Goal: Task Accomplishment & Management: Manage account settings

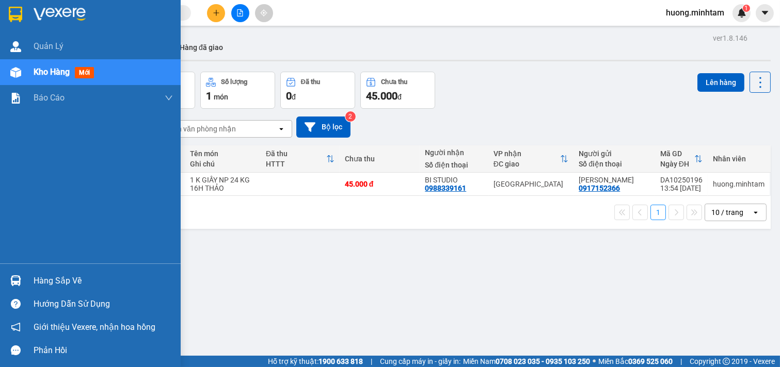
click at [77, 278] on div "Hàng sắp về" at bounding box center [103, 281] width 139 height 15
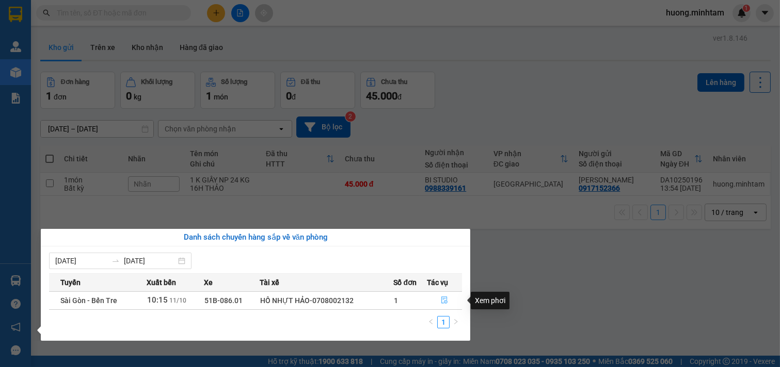
click at [442, 299] on icon "file-done" at bounding box center [444, 300] width 6 height 7
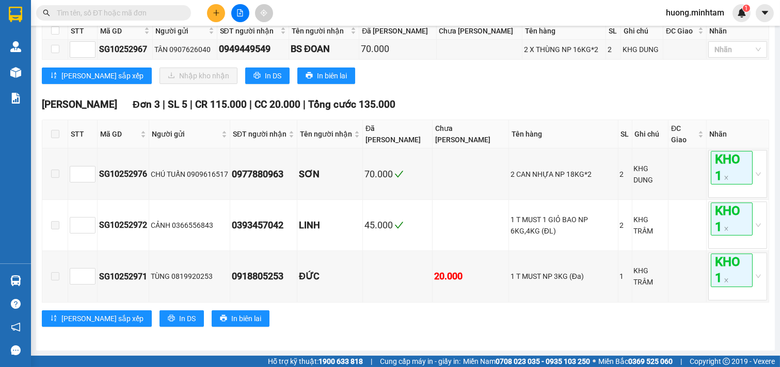
scroll to position [502, 0]
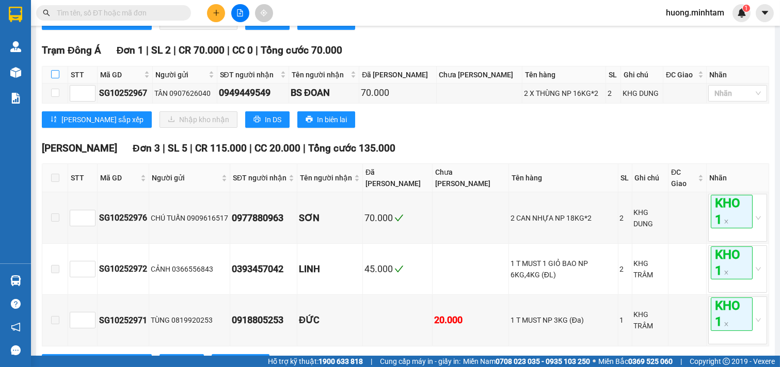
click at [53, 81] on label at bounding box center [55, 74] width 8 height 11
click at [53, 78] on input "checkbox" at bounding box center [55, 74] width 8 height 8
checkbox input "true"
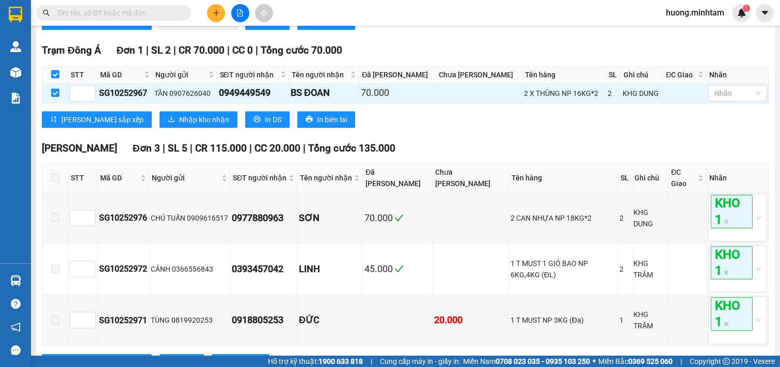
scroll to position [445, 0]
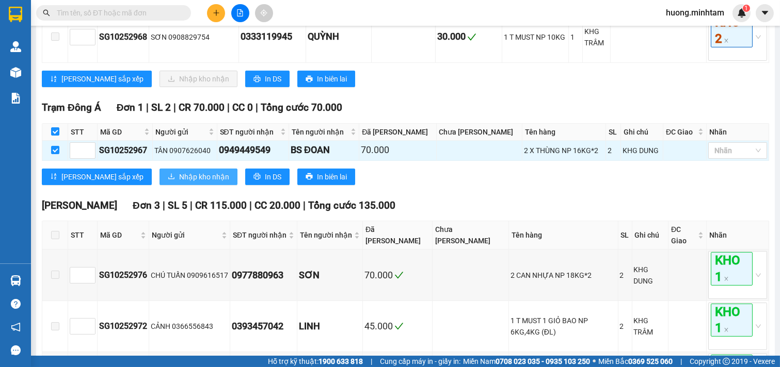
click at [163, 185] on button "Nhập kho nhận" at bounding box center [198, 177] width 78 height 17
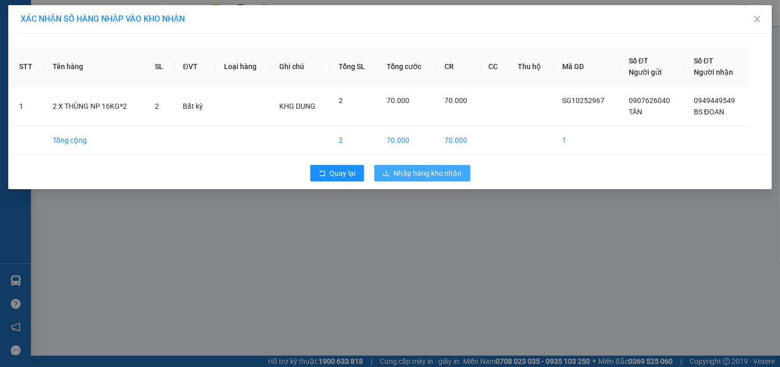
click at [426, 177] on span "Nhập hàng kho nhận" at bounding box center [428, 173] width 68 height 11
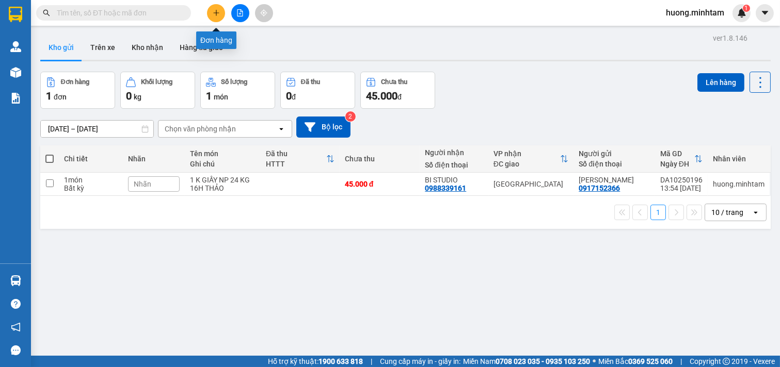
click at [210, 12] on button at bounding box center [216, 13] width 18 height 18
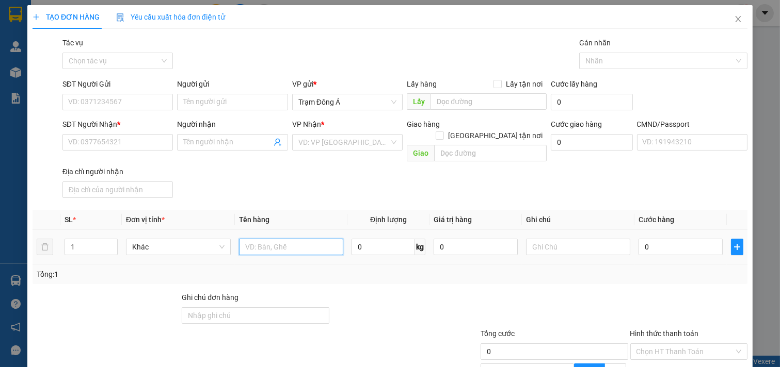
click at [282, 239] on input "text" at bounding box center [291, 247] width 105 height 17
type input "1 K THUNG MUS NP 7 KG ( Đ,A )"
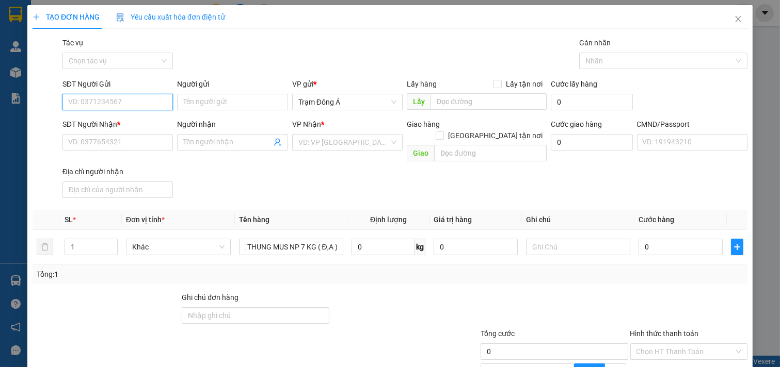
scroll to position [0, 0]
click at [133, 104] on input "SĐT Người Gửi" at bounding box center [117, 102] width 111 height 17
type input "0962517303"
click at [142, 123] on div "0962517303 - NHỜ" at bounding box center [116, 122] width 97 height 11
type input "NHỜ"
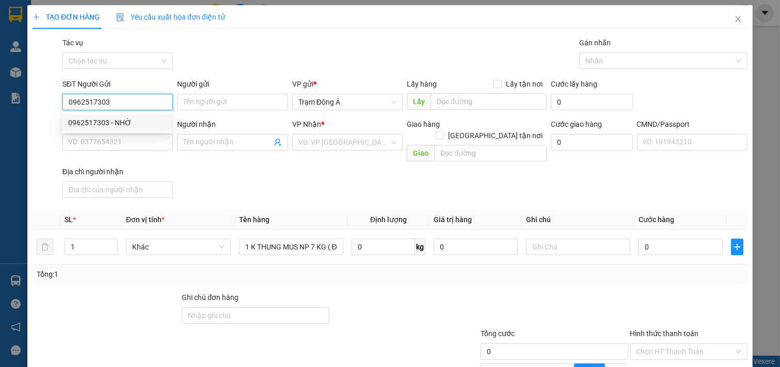
type input "0833418303"
type input "CHƯƠNG"
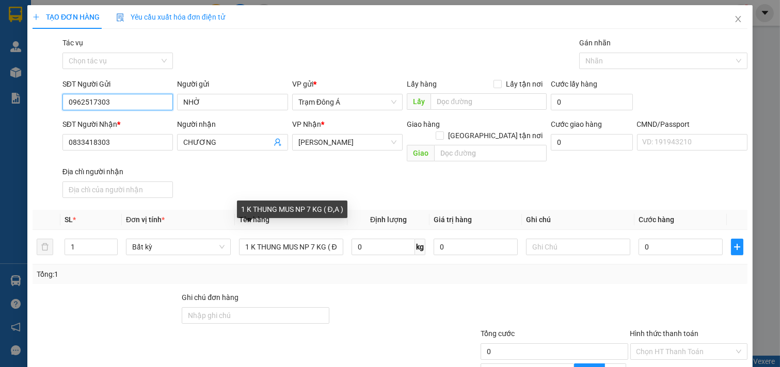
scroll to position [103, 0]
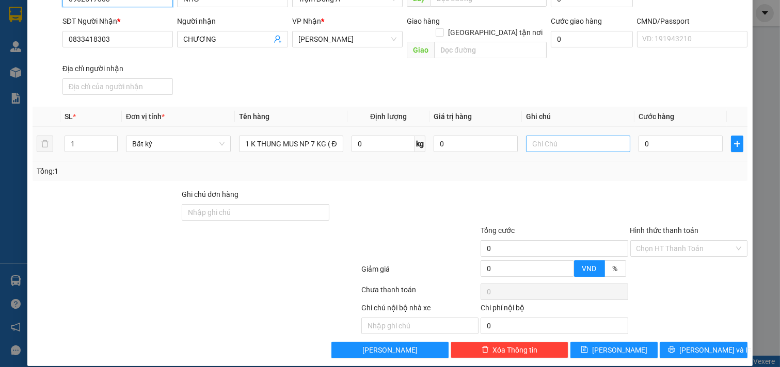
type input "0962517303"
click at [582, 136] on input "text" at bounding box center [578, 144] width 105 height 17
type input "18H THẢO"
type input "2"
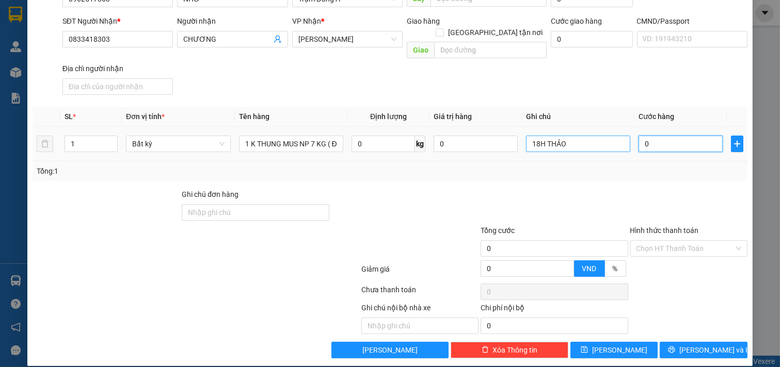
type input "2"
type input "0"
type input "03"
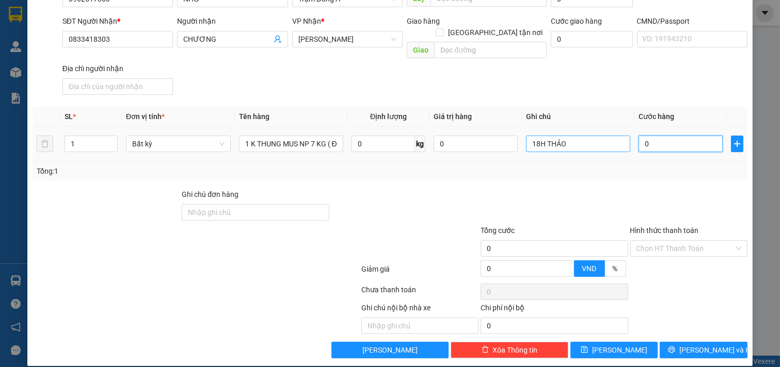
type input "3"
type input "030"
type input "30"
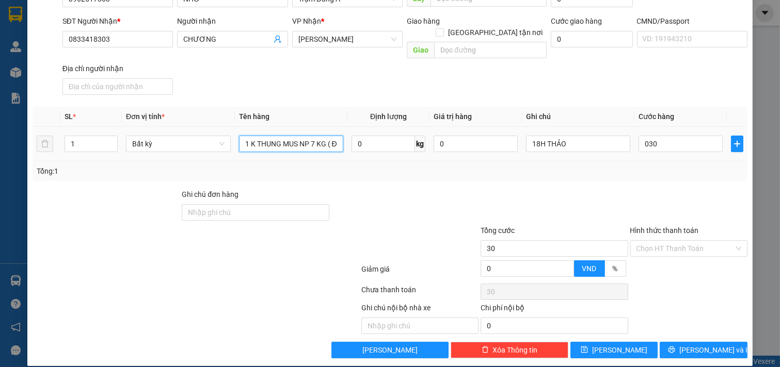
click at [260, 136] on input "1 K THUNG MUS NP 7 KG ( Đ,A )" at bounding box center [291, 144] width 105 height 17
type input "30.000"
click at [260, 136] on input "1 K THUNG MUS NP 7 KG ( Đ,A )" at bounding box center [291, 144] width 105 height 17
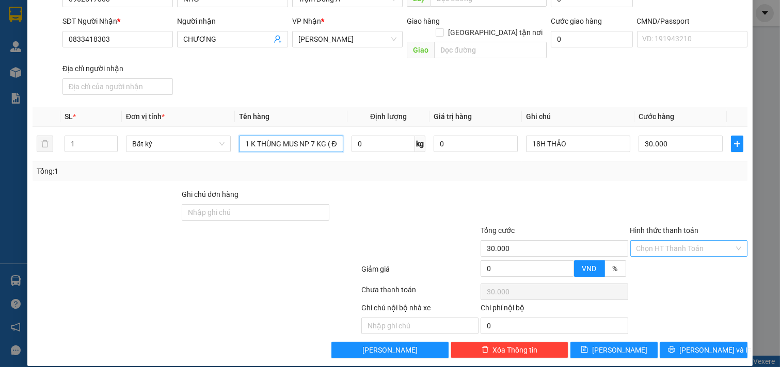
type input "1 K THÙNG MUS NP 7 KG ( Đ,A )"
drag, startPoint x: 647, startPoint y: 235, endPoint x: 654, endPoint y: 246, distance: 13.7
click at [652, 242] on input "Hình thức thanh toán" at bounding box center [685, 248] width 98 height 15
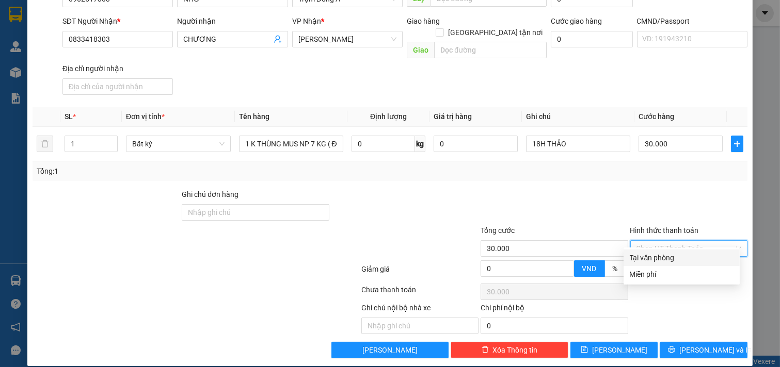
drag, startPoint x: 662, startPoint y: 258, endPoint x: 683, endPoint y: 267, distance: 22.6
click at [663, 258] on div "Tại văn phòng" at bounding box center [682, 257] width 104 height 11
type input "0"
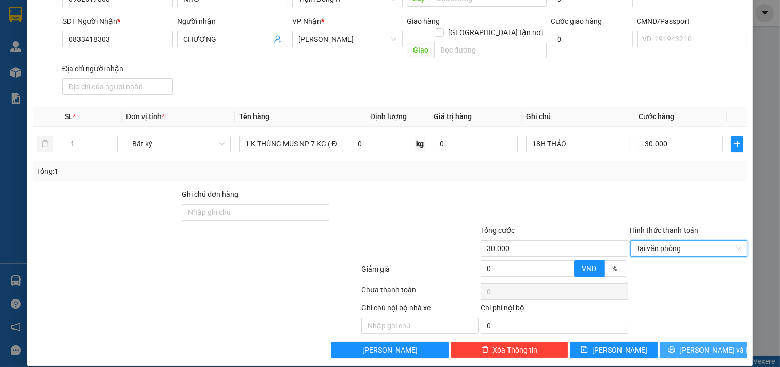
click at [710, 345] on span "Lưu và In" at bounding box center [715, 350] width 72 height 11
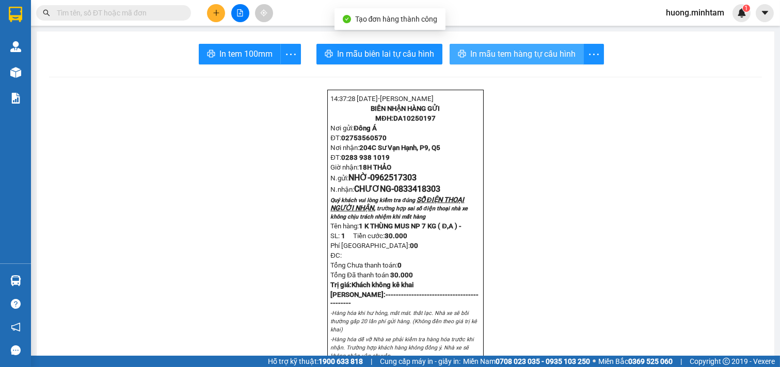
click at [511, 45] on button "In mẫu tem hàng tự cấu hình" at bounding box center [517, 54] width 134 height 21
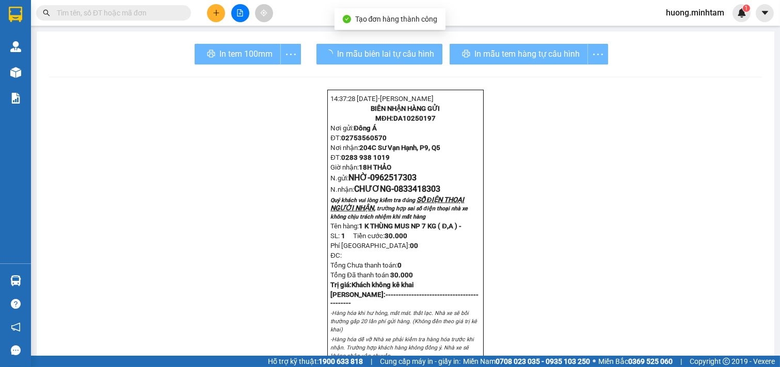
click at [237, 51] on div "In tem 100mm" at bounding box center [248, 54] width 106 height 21
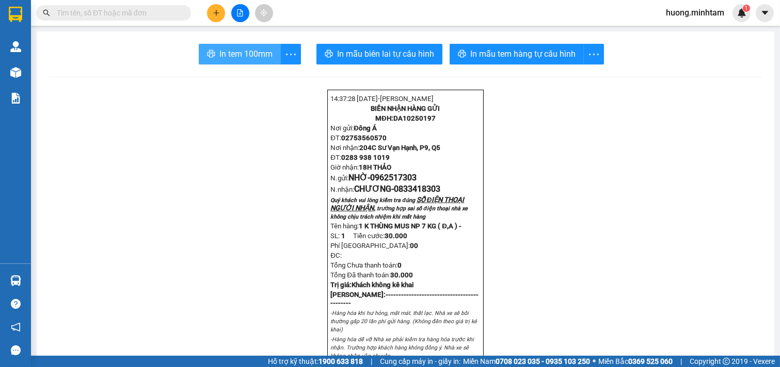
click at [237, 51] on span "In tem 100mm" at bounding box center [245, 53] width 53 height 13
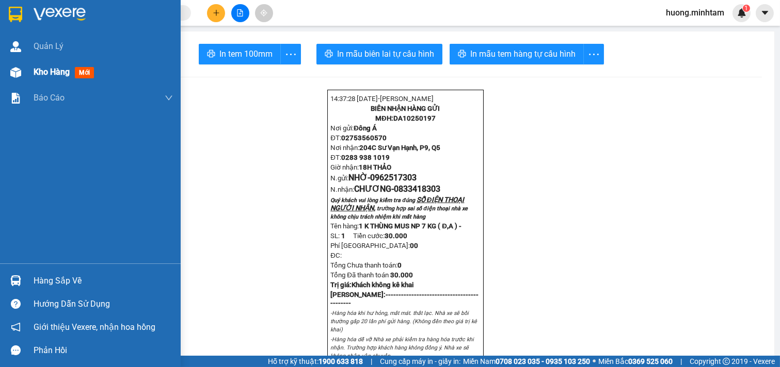
click at [53, 65] on div "Kho hàng mới" at bounding box center [103, 72] width 139 height 26
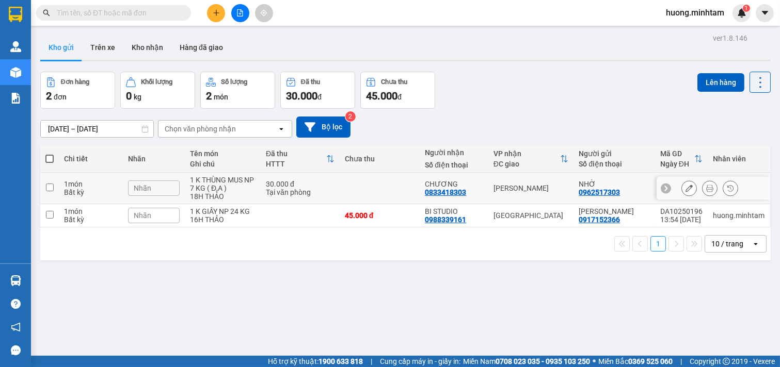
click at [242, 187] on div "1 K THÙNG MUS NP 7 KG ( Đ,A )" at bounding box center [223, 184] width 66 height 17
checkbox input "true"
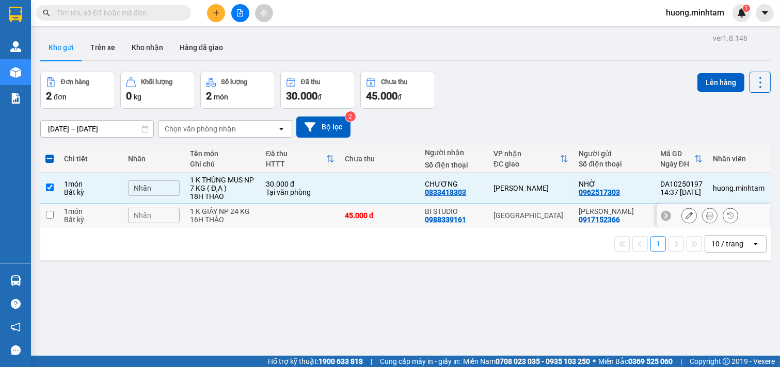
click at [247, 218] on div "16H THẢO" at bounding box center [223, 220] width 66 height 8
checkbox input "true"
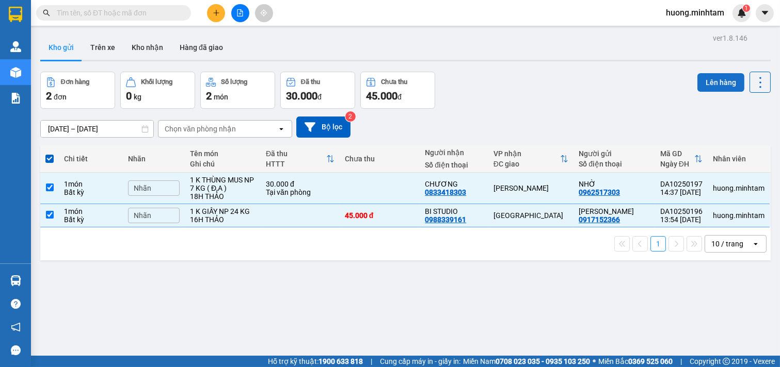
click at [705, 88] on button "Lên hàng" at bounding box center [720, 82] width 47 height 19
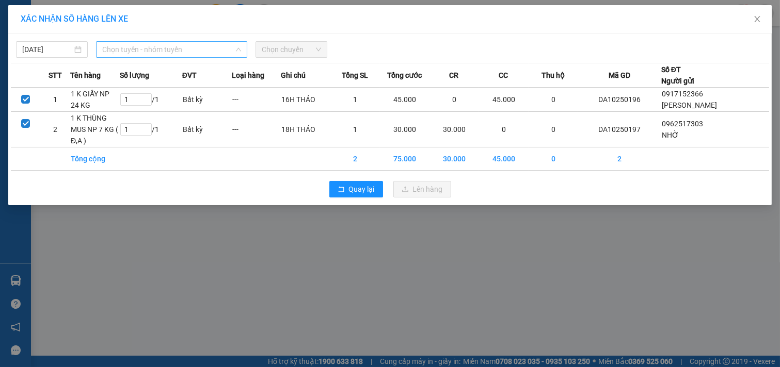
click at [172, 54] on span "Chọn tuyến - nhóm tuyến" at bounding box center [171, 49] width 139 height 15
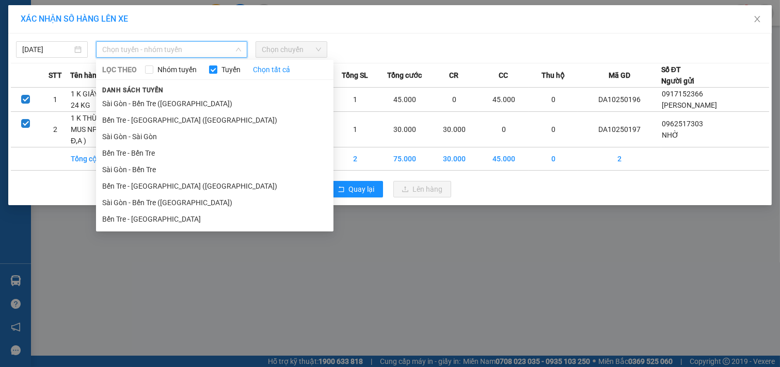
drag, startPoint x: 170, startPoint y: 218, endPoint x: 197, endPoint y: 193, distance: 36.5
click at [171, 218] on li "Bến Tre - Sài Gòn" at bounding box center [214, 219] width 237 height 17
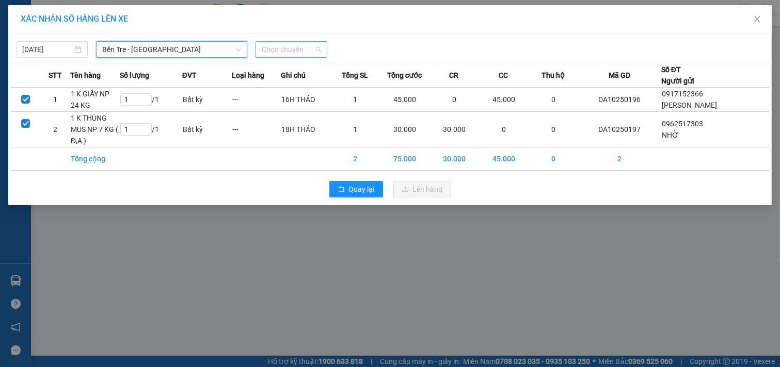
click at [301, 53] on span "Chọn chuyến" at bounding box center [291, 49] width 59 height 15
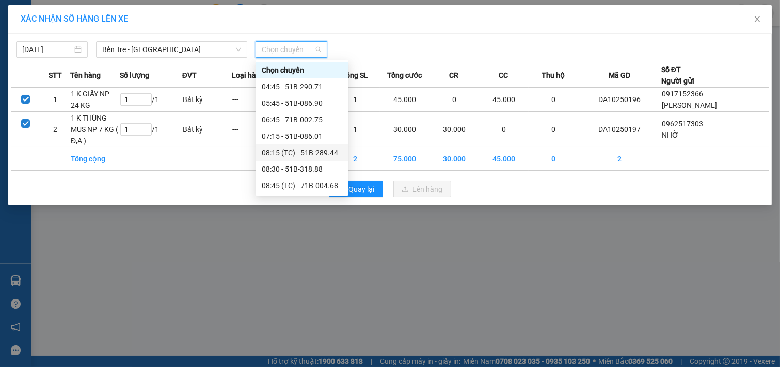
scroll to position [198, 0]
click at [296, 103] on div "14:45 - 71F-000.14" at bounding box center [302, 103] width 81 height 11
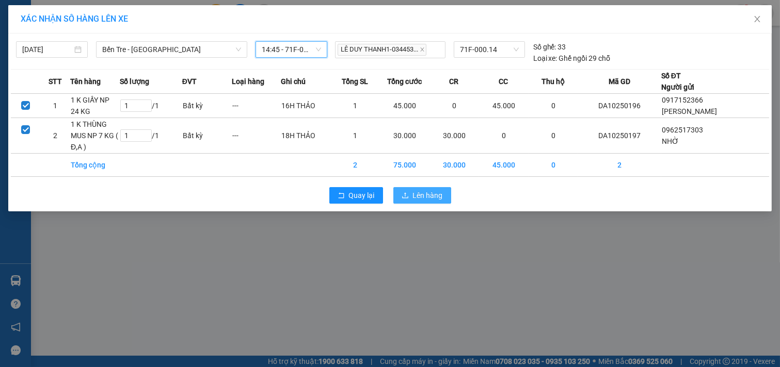
click at [430, 195] on span "Lên hàng" at bounding box center [428, 195] width 30 height 11
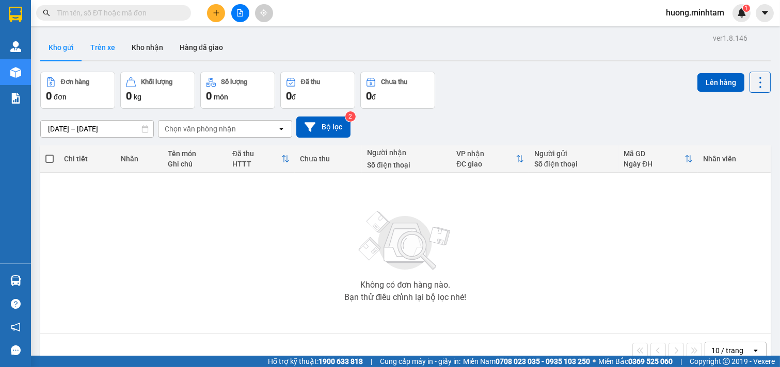
click at [94, 50] on button "Trên xe" at bounding box center [102, 47] width 41 height 25
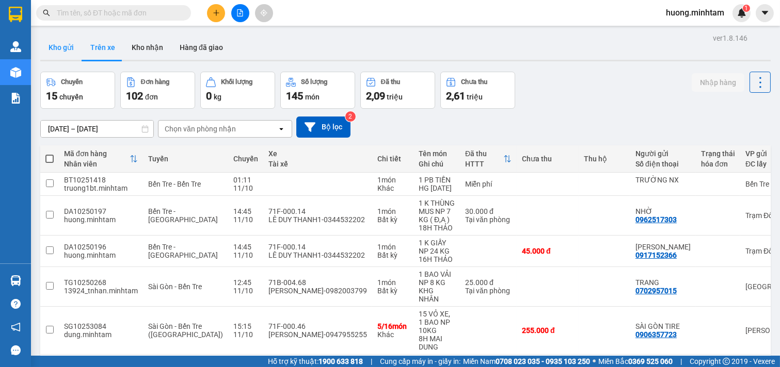
click at [57, 48] on button "Kho gửi" at bounding box center [61, 47] width 42 height 25
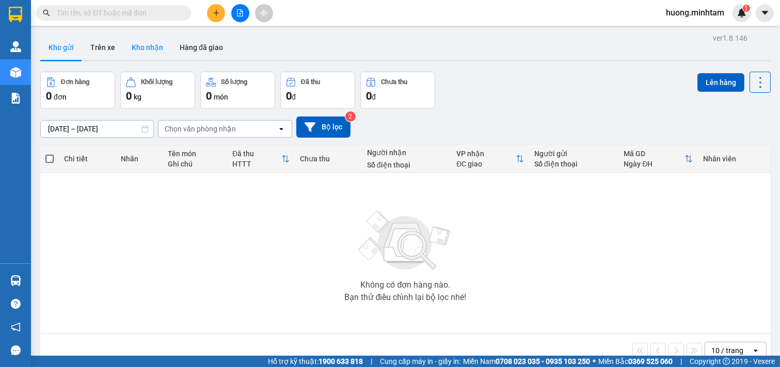
click at [138, 46] on button "Kho nhận" at bounding box center [147, 47] width 48 height 25
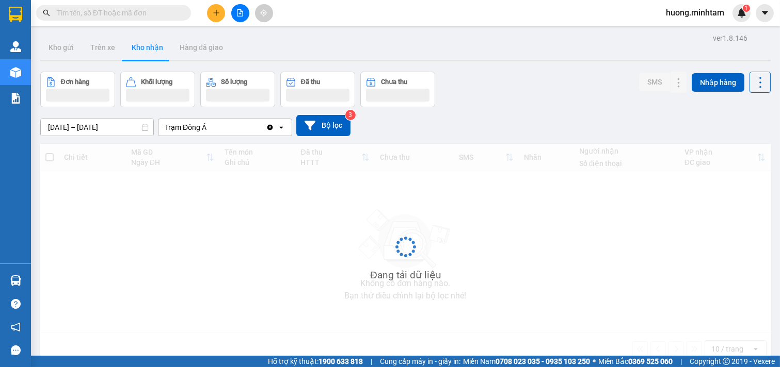
click at [124, 12] on input "text" at bounding box center [118, 12] width 122 height 11
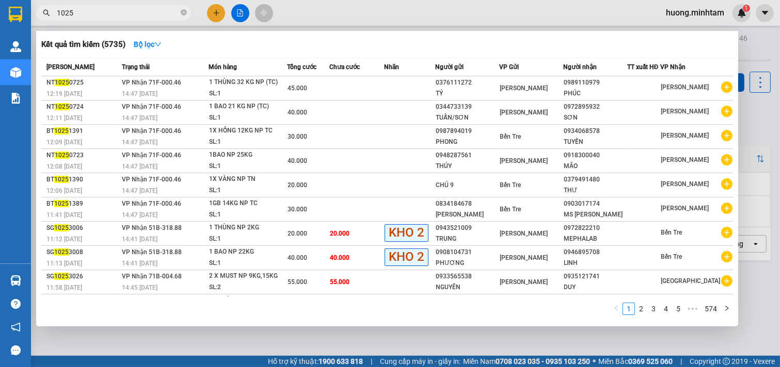
click at [310, 7] on div at bounding box center [390, 183] width 780 height 367
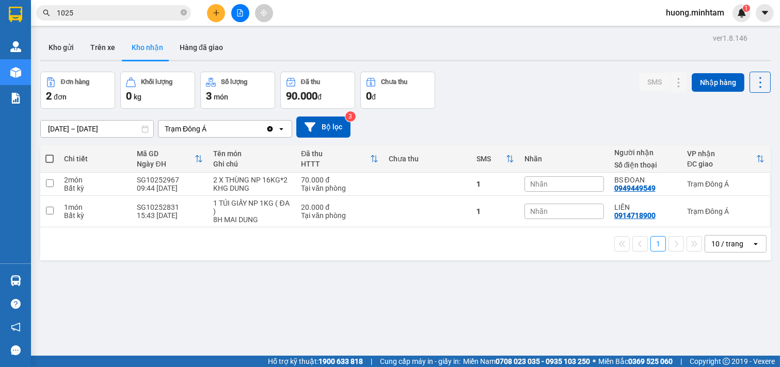
click at [146, 14] on input "1025" at bounding box center [118, 12] width 122 height 11
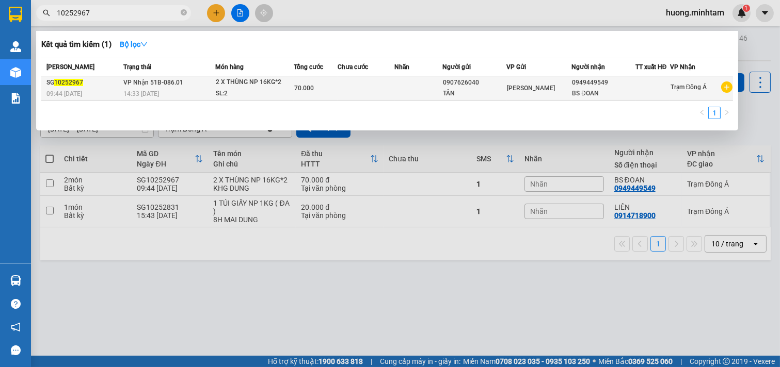
type input "10252967"
click at [202, 86] on td "VP Nhận 51B-086.01 14:33 - 11/10" at bounding box center [168, 88] width 94 height 24
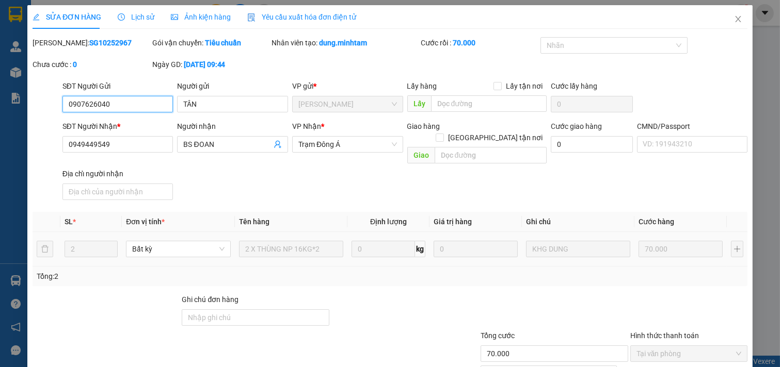
type input "0907626040"
type input "TÂN"
type input "0949449549"
type input "BS ĐOAN"
type input "70.000"
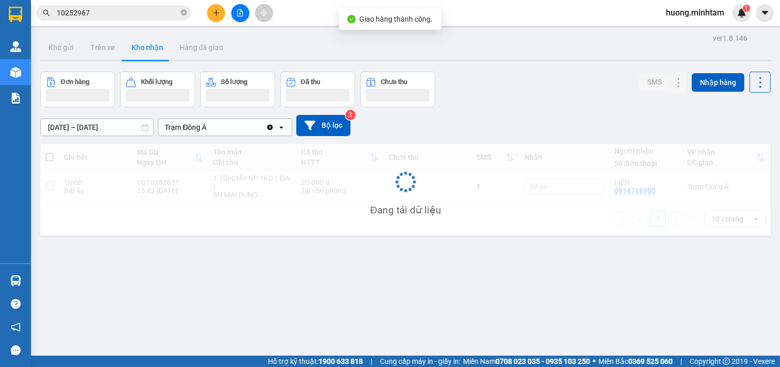
click at [118, 11] on input "10252967" at bounding box center [118, 12] width 122 height 11
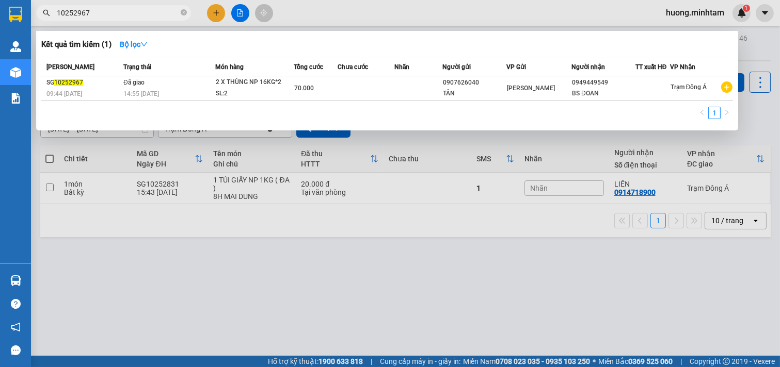
click at [283, 13] on div at bounding box center [390, 183] width 780 height 367
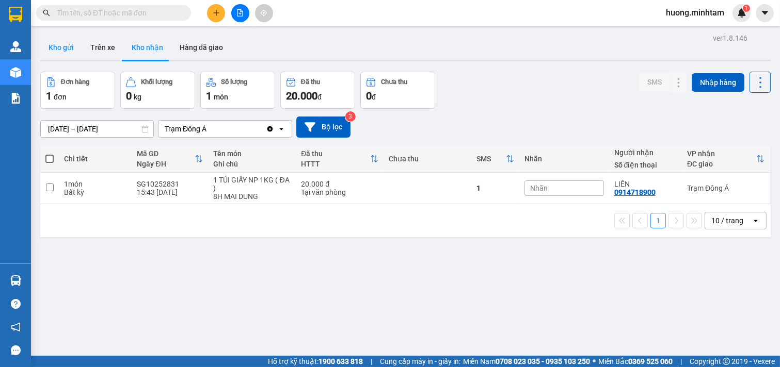
click at [62, 50] on button "Kho gửi" at bounding box center [61, 47] width 42 height 25
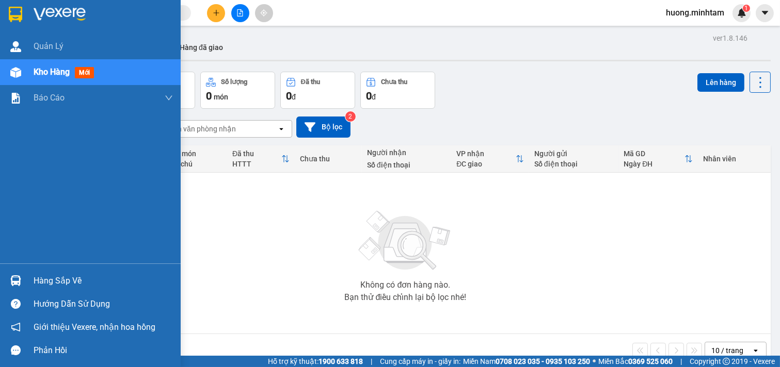
click at [60, 285] on div "Hàng sắp về" at bounding box center [103, 281] width 139 height 15
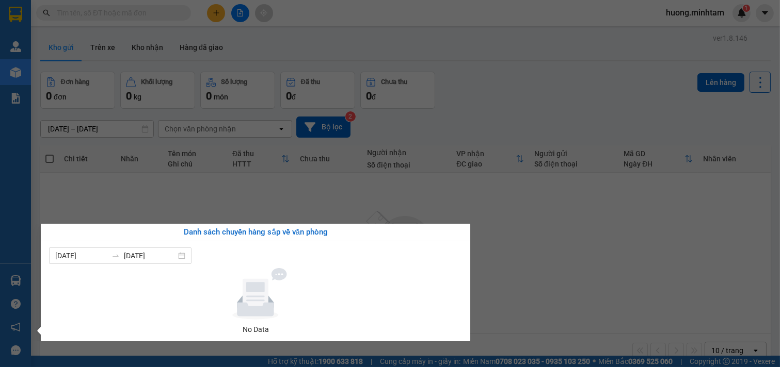
click at [525, 269] on section "Kết quả tìm kiếm ( 0 ) Bộ lọc No Data huong.minhtam 1 Quản [PERSON_NAME] hàng m…" at bounding box center [390, 183] width 780 height 367
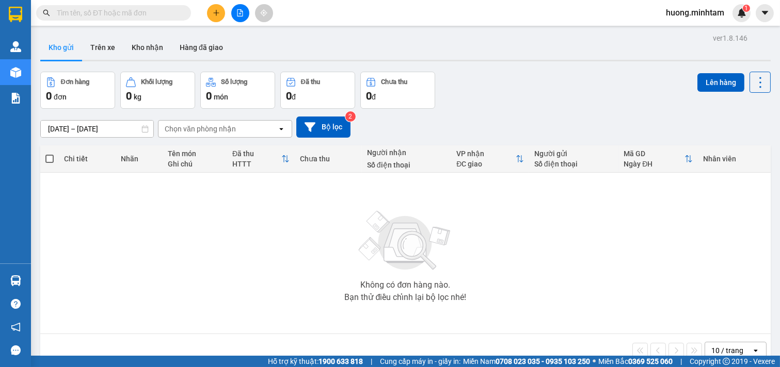
click at [117, 12] on input "text" at bounding box center [118, 12] width 122 height 11
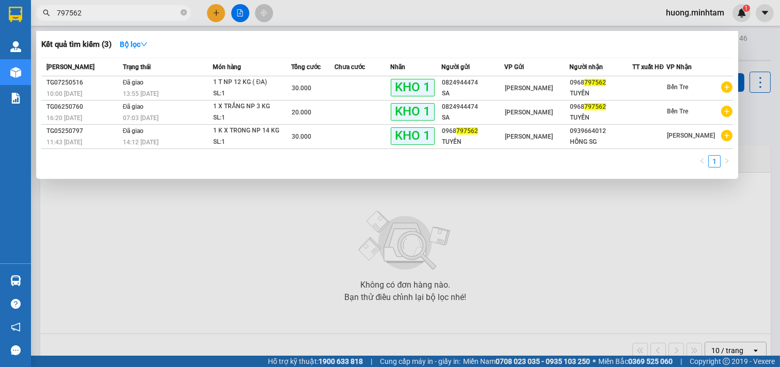
click at [104, 5] on span "797562" at bounding box center [113, 12] width 155 height 15
click at [104, 11] on input "797562" at bounding box center [118, 12] width 122 height 11
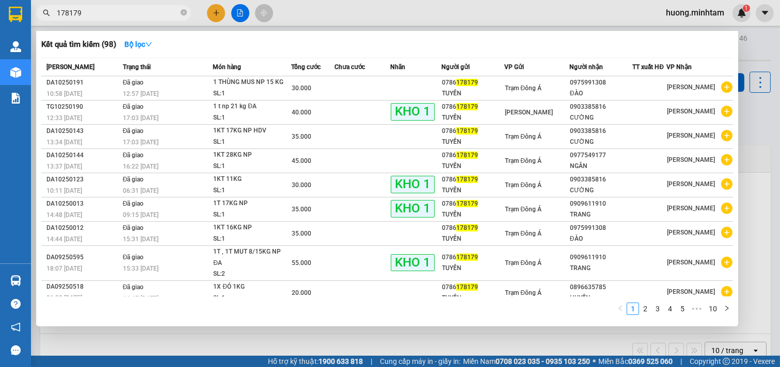
click at [88, 15] on input "178179" at bounding box center [118, 12] width 122 height 11
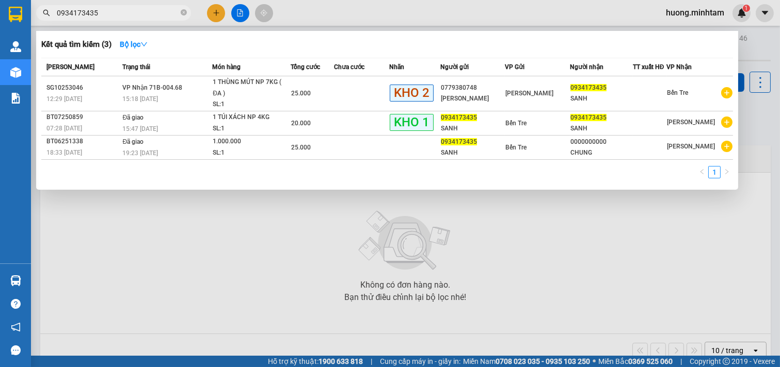
type input "0934173435"
drag, startPoint x: 184, startPoint y: 236, endPoint x: 140, endPoint y: 118, distance: 126.4
click at [184, 236] on div at bounding box center [390, 183] width 780 height 367
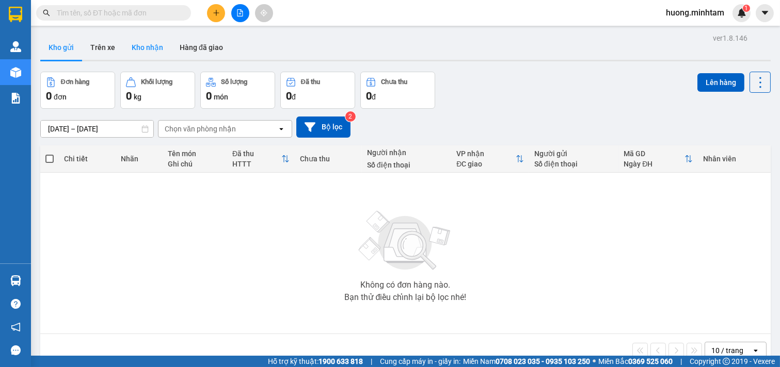
click at [152, 48] on button "Kho nhận" at bounding box center [147, 47] width 48 height 25
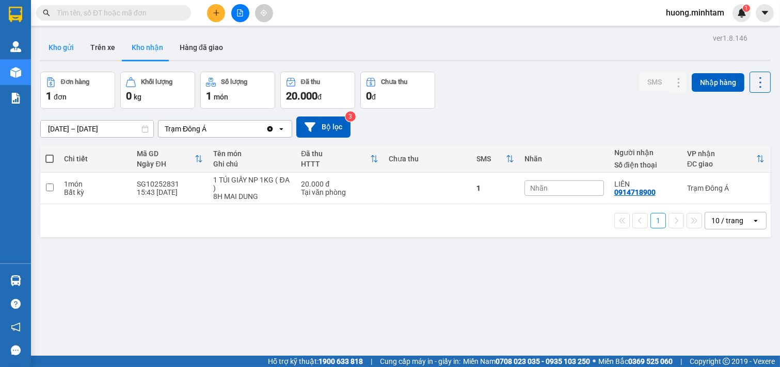
click at [52, 49] on button "Kho gửi" at bounding box center [61, 47] width 42 height 25
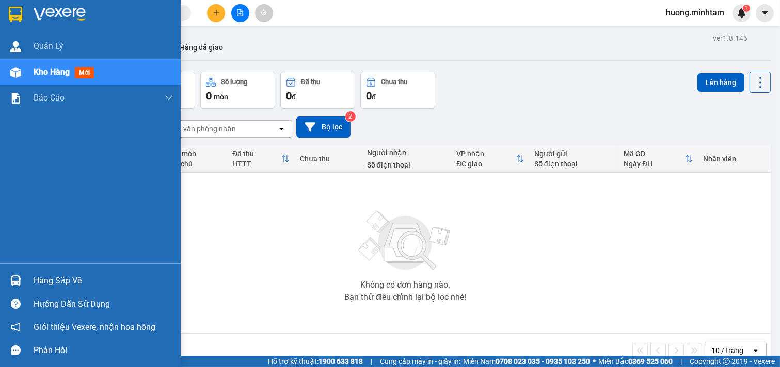
click at [52, 281] on div "Hàng sắp về" at bounding box center [103, 281] width 139 height 15
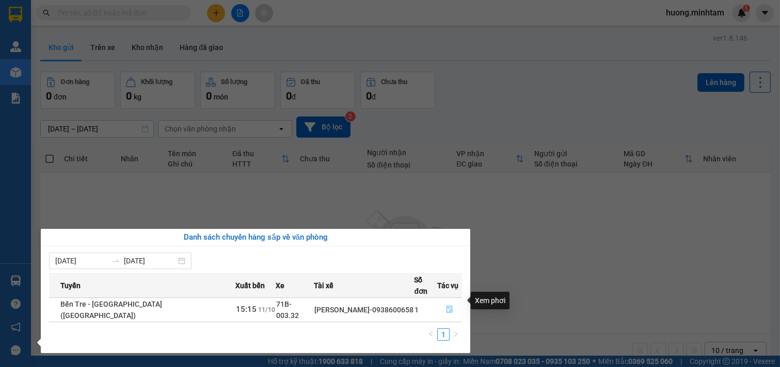
click at [446, 306] on icon "file-done" at bounding box center [449, 309] width 7 height 7
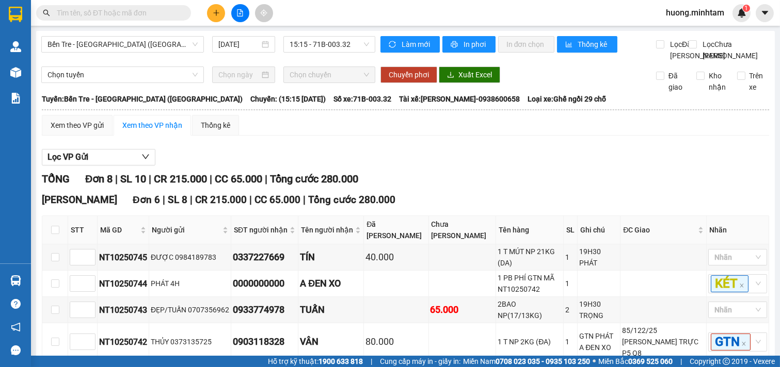
scroll to position [313, 0]
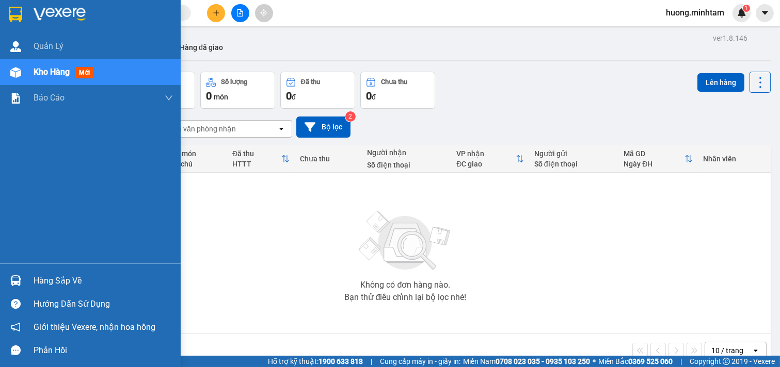
click at [63, 279] on div "Hàng sắp về" at bounding box center [103, 281] width 139 height 15
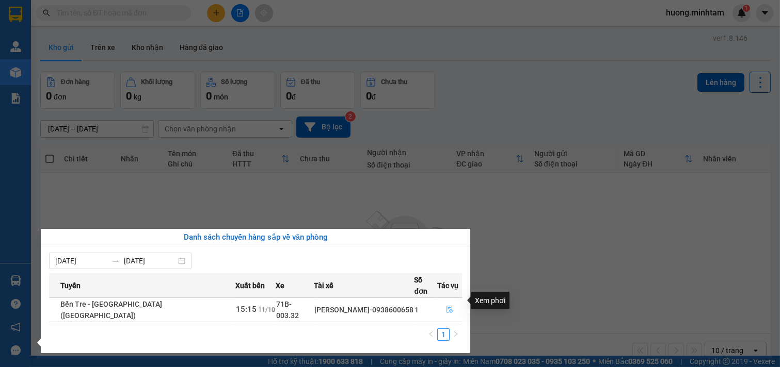
drag, startPoint x: 446, startPoint y: 298, endPoint x: 458, endPoint y: 281, distance: 20.8
click at [446, 306] on icon "file-done" at bounding box center [449, 309] width 7 height 7
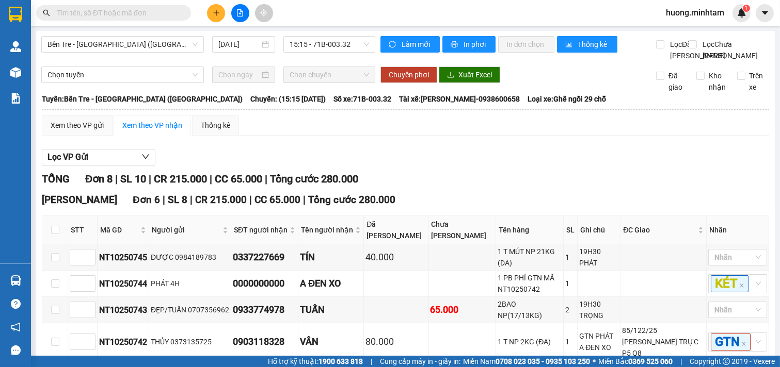
scroll to position [313, 0]
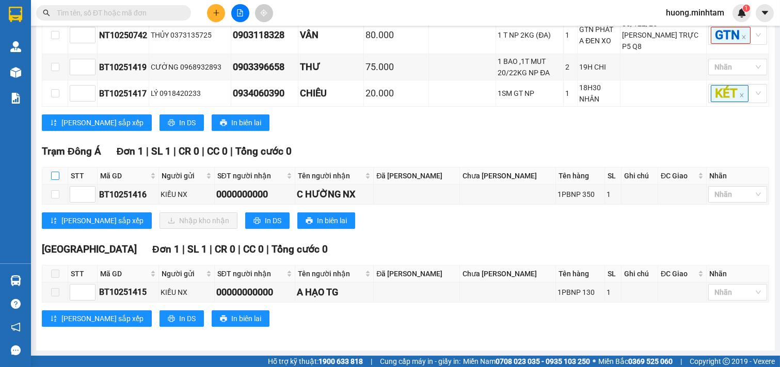
click at [55, 173] on input "checkbox" at bounding box center [55, 176] width 8 height 8
checkbox input "true"
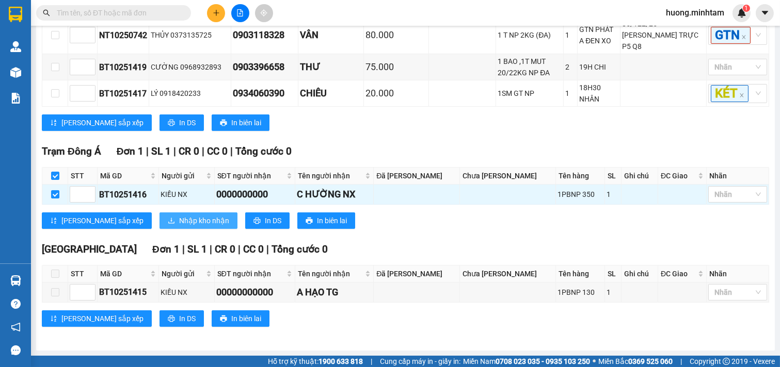
click at [179, 222] on span "Nhập kho nhận" at bounding box center [204, 220] width 50 height 11
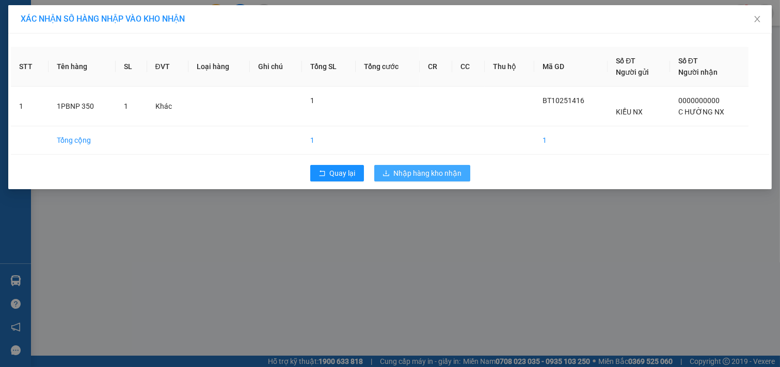
click at [441, 176] on span "Nhập hàng kho nhận" at bounding box center [428, 173] width 68 height 11
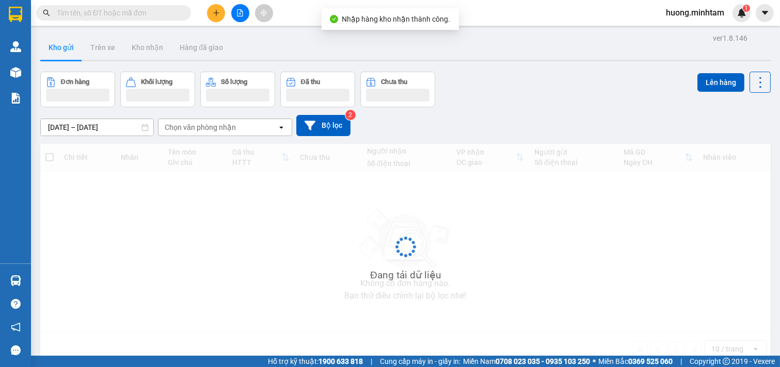
click at [98, 14] on input "text" at bounding box center [118, 12] width 122 height 11
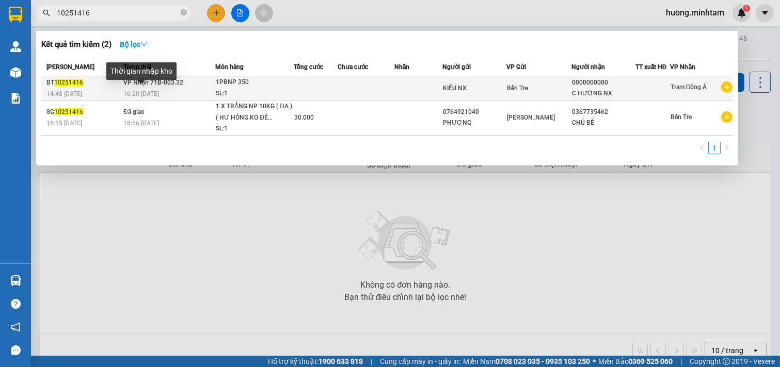
type input "10251416"
click at [152, 88] on td "VP Nhận 71B-003.32 16:20 [DATE]" at bounding box center [168, 88] width 94 height 24
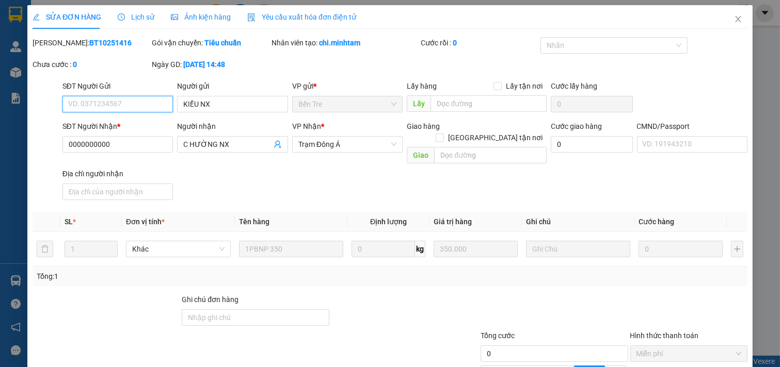
type input "KIỀU NX"
type input "0000000000"
type input "C HƯỜNG NX"
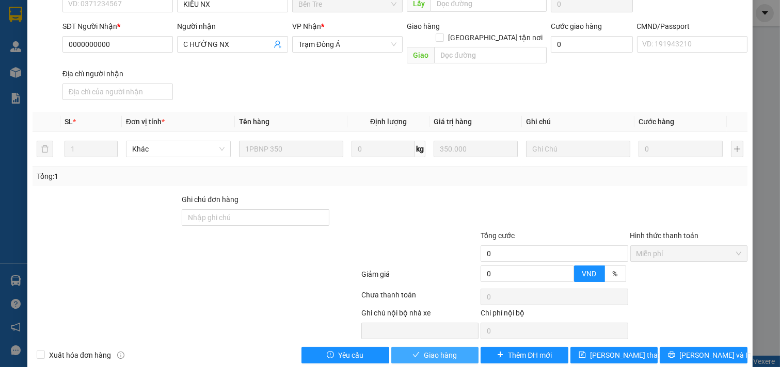
click at [448, 350] on span "Giao hàng" at bounding box center [440, 355] width 33 height 11
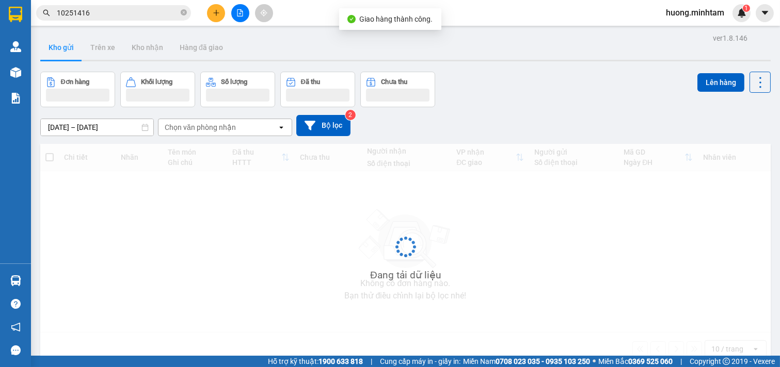
click at [102, 18] on input "10251416" at bounding box center [118, 12] width 122 height 11
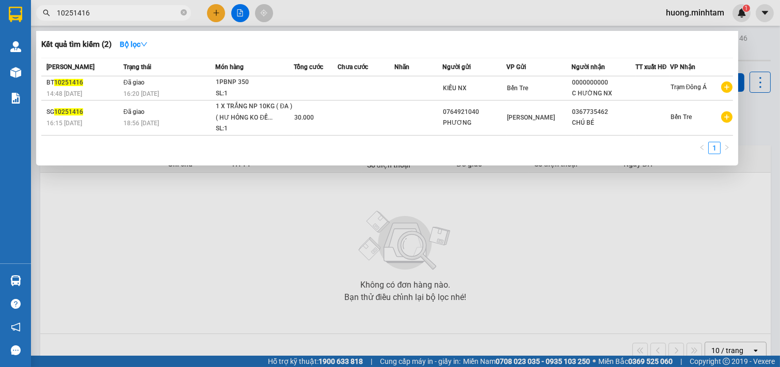
click at [142, 203] on div at bounding box center [390, 183] width 780 height 367
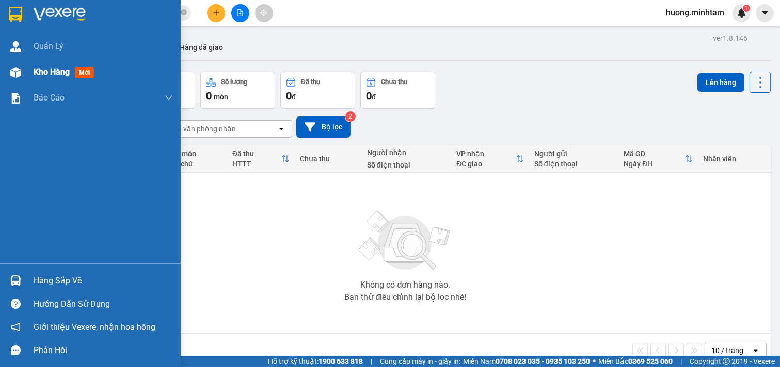
drag, startPoint x: 53, startPoint y: 69, endPoint x: 181, endPoint y: 31, distance: 133.6
click at [54, 70] on span "Kho hàng" at bounding box center [52, 72] width 36 height 10
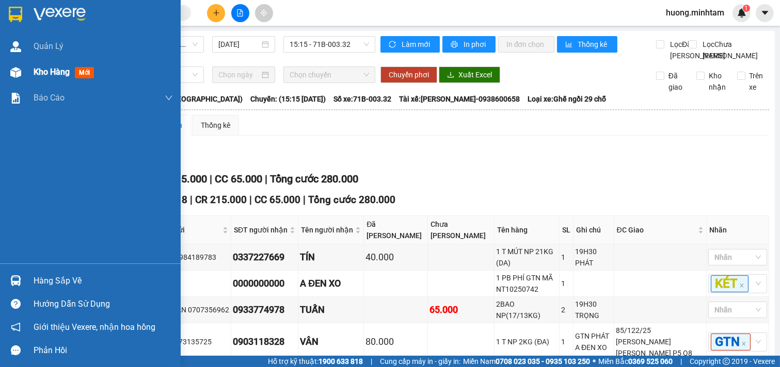
click at [59, 68] on span "Kho hàng" at bounding box center [52, 72] width 36 height 10
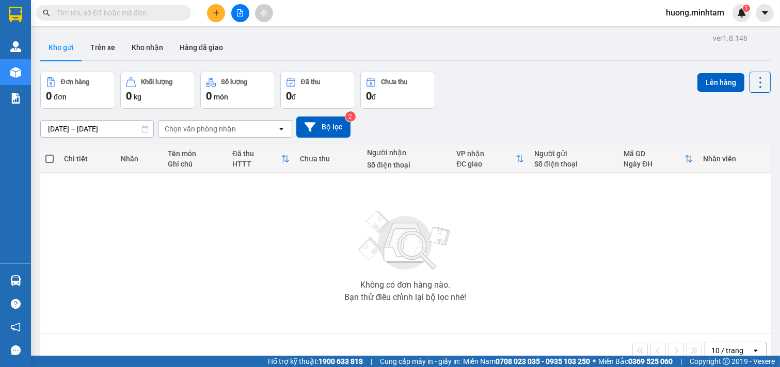
click at [143, 14] on input "text" at bounding box center [118, 12] width 122 height 11
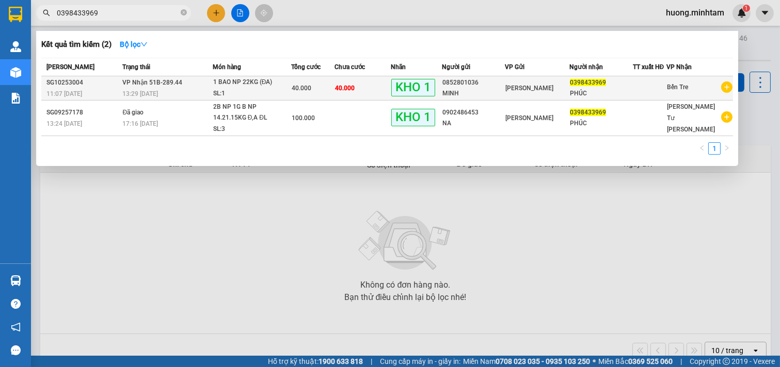
type input "0398433969"
click at [172, 83] on span "VP Nhận 51B-289.44" at bounding box center [153, 82] width 60 height 7
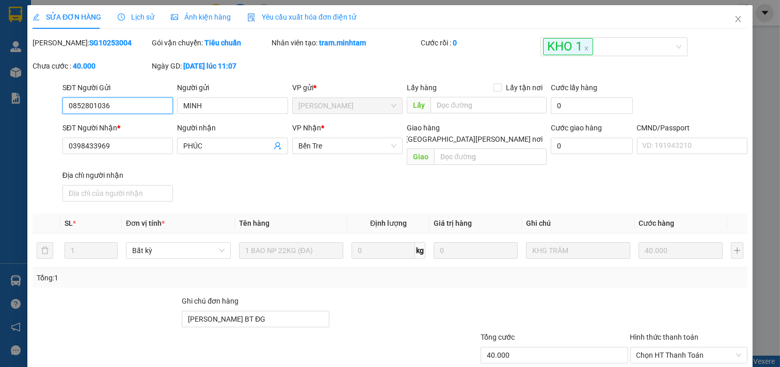
type input "0852801036"
type input "MINH"
type input "0398433969"
type input "PHÚC"
type input "KHÁCH NHẬN BT ĐG"
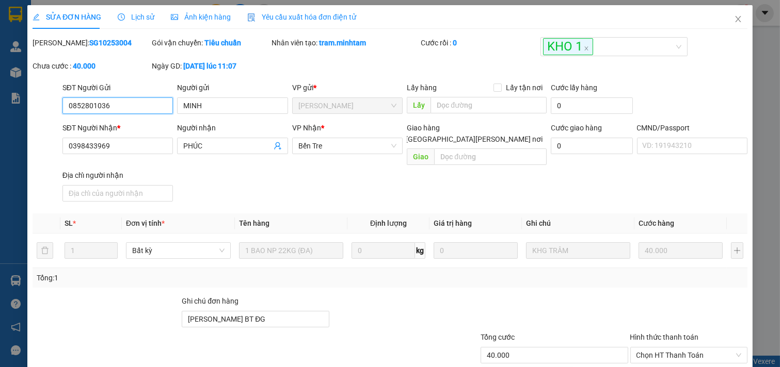
type input "40.000"
click at [127, 17] on span "Lịch sử" at bounding box center [136, 17] width 37 height 8
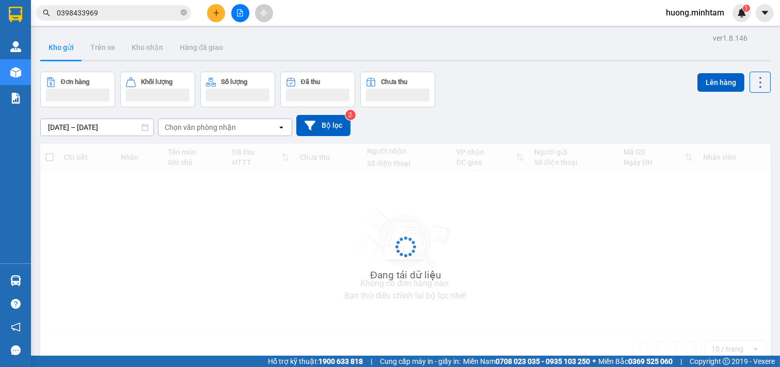
click at [103, 12] on input "0398433969" at bounding box center [118, 12] width 122 height 11
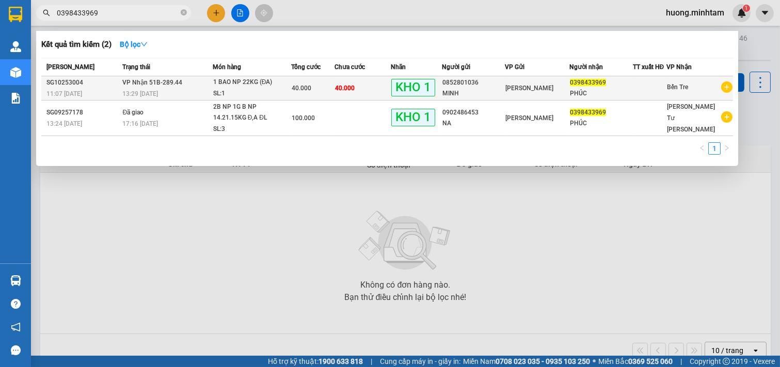
click at [148, 87] on td "VP Nhận 51B-289.44 13:29 - 11/10" at bounding box center [166, 88] width 92 height 24
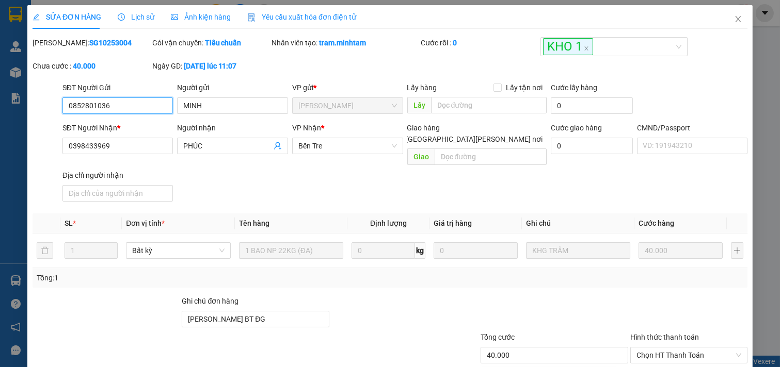
type input "0852801036"
type input "MINH"
type input "0398433969"
type input "PHÚC"
type input "KHÁCH NHẬN BT ĐG"
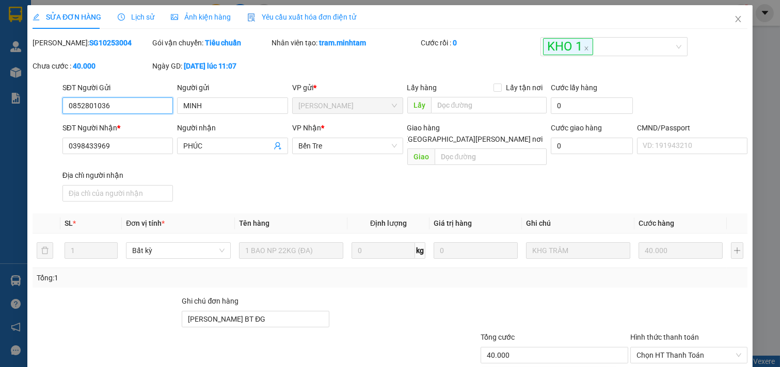
type input "40.000"
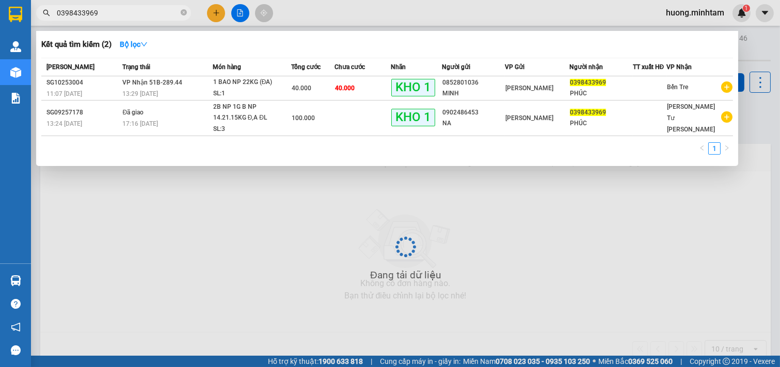
click at [126, 15] on input "0398433969" at bounding box center [118, 12] width 122 height 11
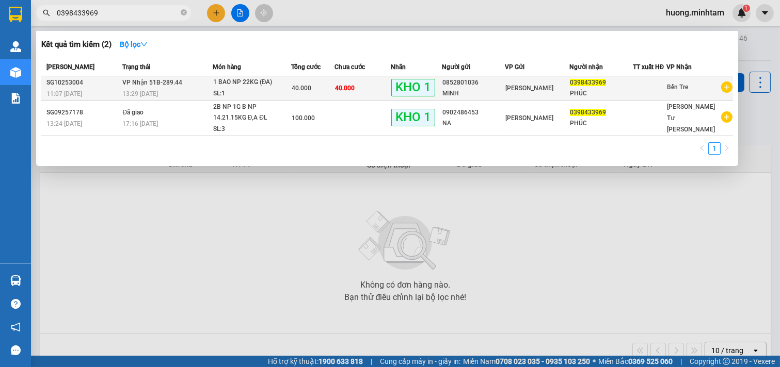
click at [123, 83] on span "VP Nhận 51B-289.44" at bounding box center [153, 82] width 60 height 7
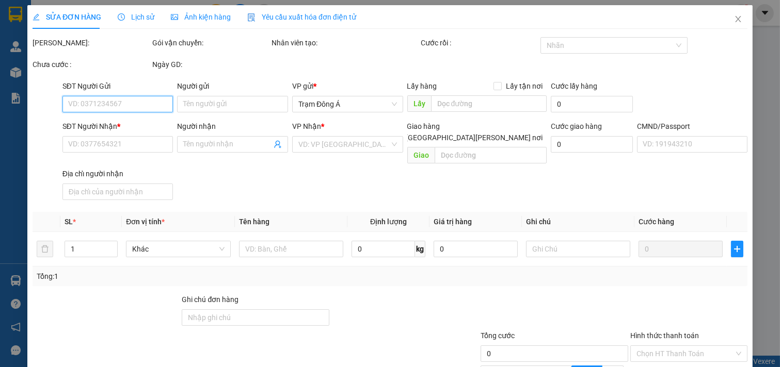
type input "0852801036"
type input "MINH"
type input "0398433969"
type input "PHÚC"
type input "KHÁCH NHẬN BT ĐG"
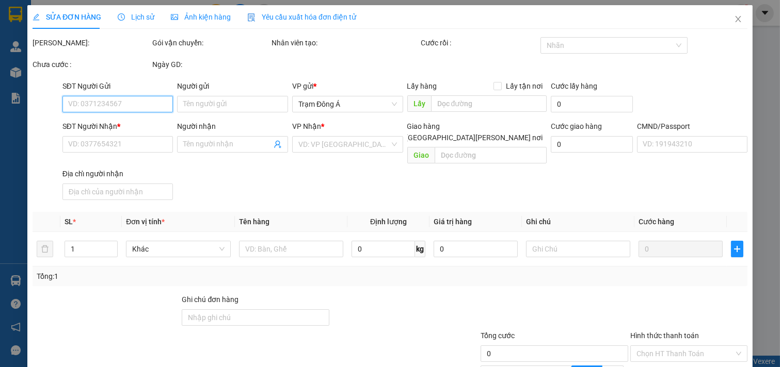
type input "40.000"
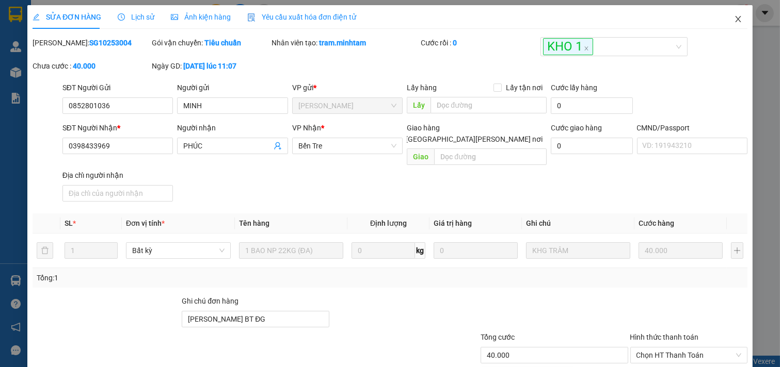
click at [734, 22] on icon "close" at bounding box center [738, 19] width 8 height 8
